Goal: Transaction & Acquisition: Book appointment/travel/reservation

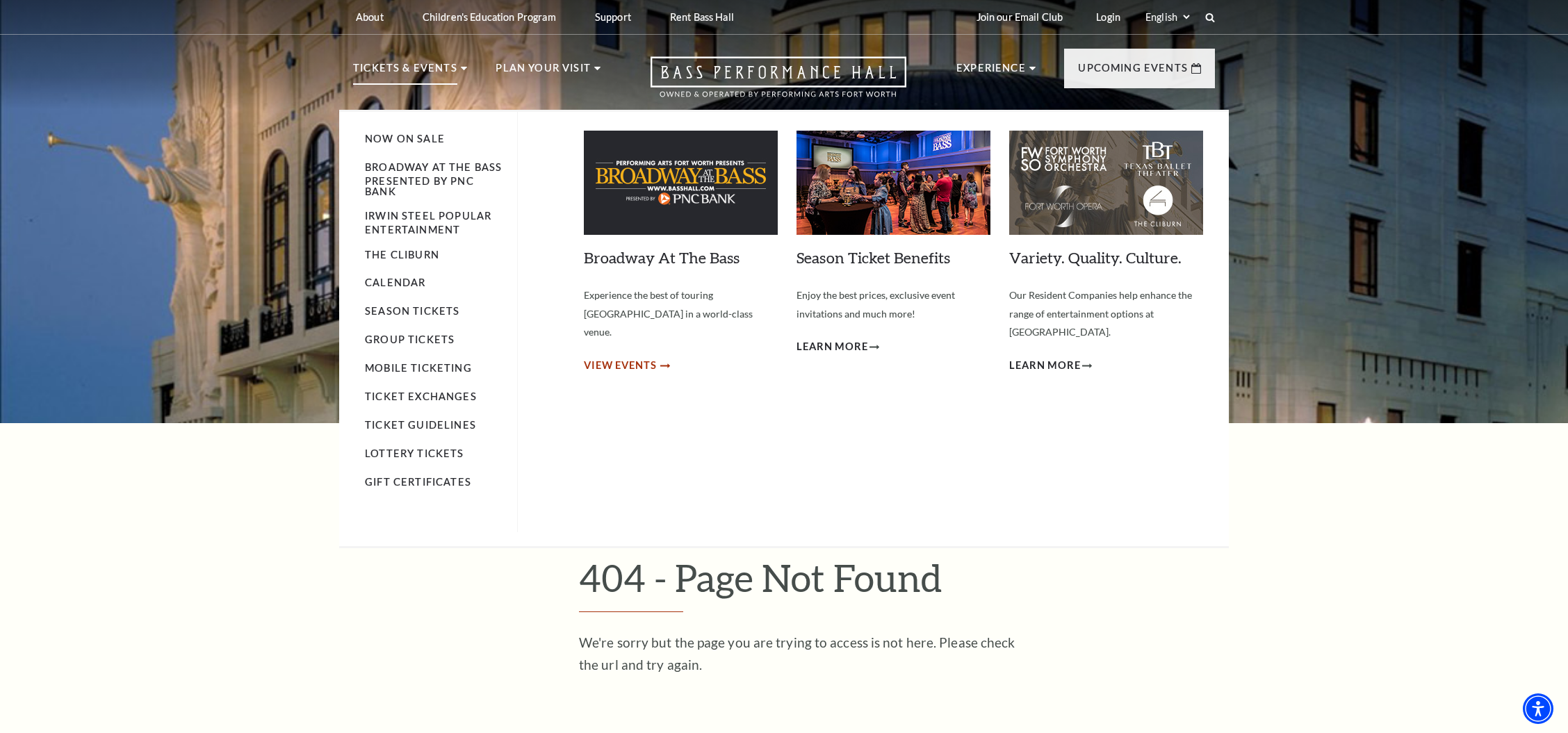
click at [621, 357] on span "View Events" at bounding box center [620, 366] width 73 height 17
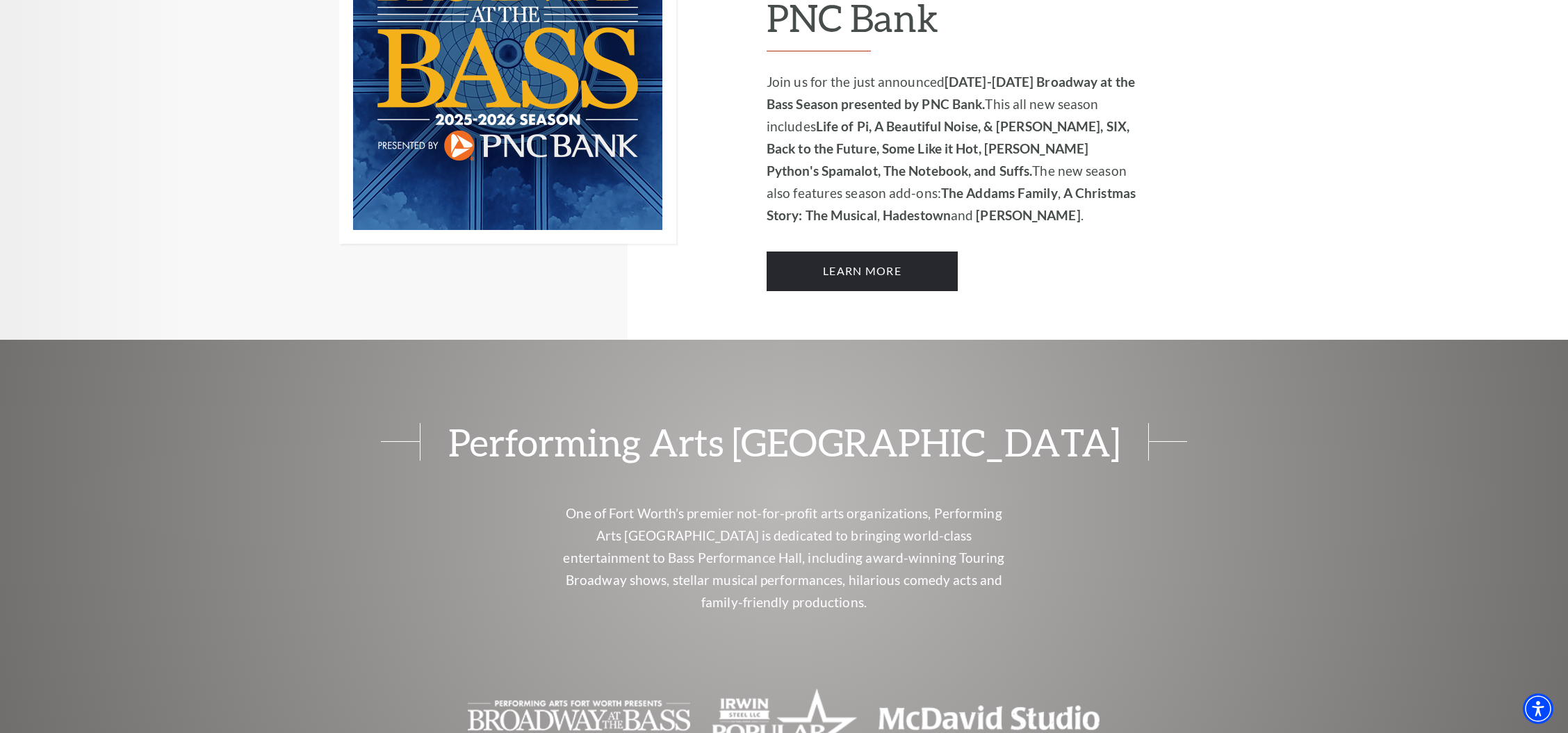
scroll to position [1204, 0]
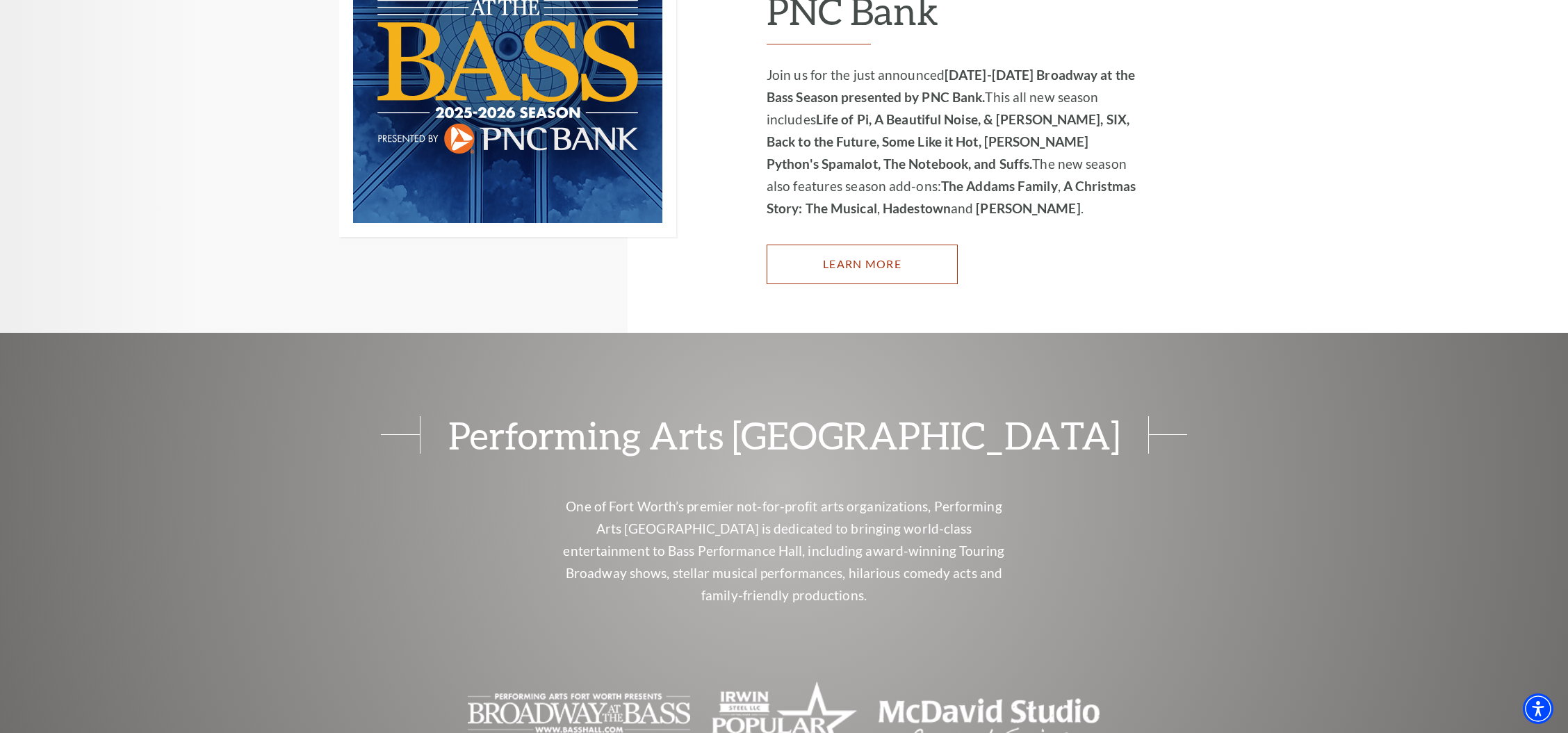
click at [839, 245] on link "Learn More" at bounding box center [863, 264] width 191 height 39
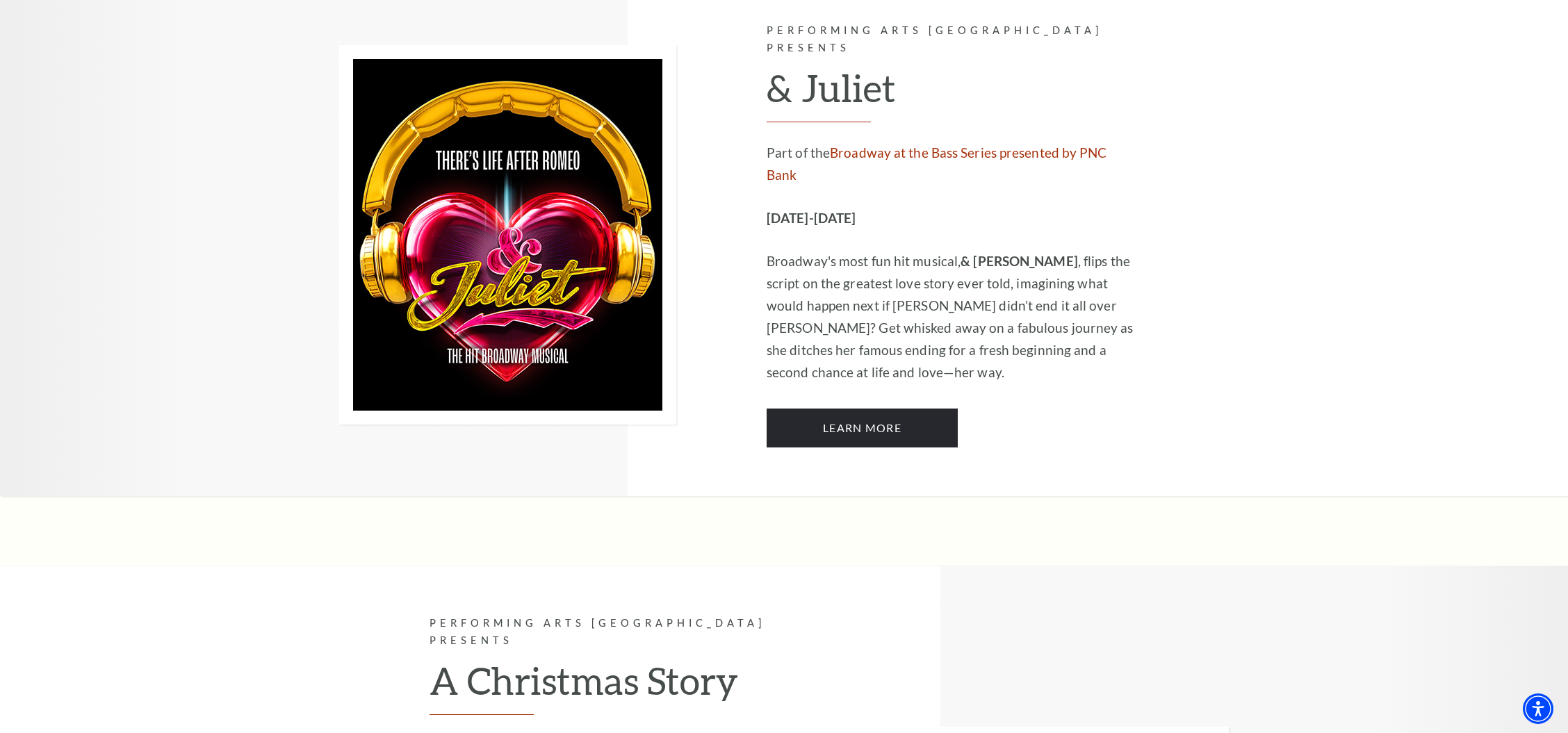
scroll to position [4170, 0]
